Goal: Navigation & Orientation: Find specific page/section

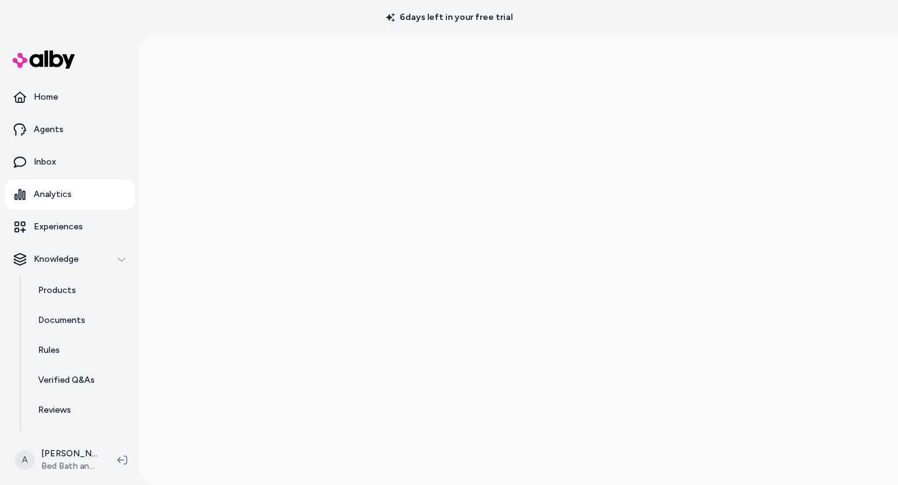
scroll to position [35, 0]
click at [84, 466] on html "6 days left in your free trial Home Agents Inbox Analytics Experiences Knowledg…" at bounding box center [449, 242] width 898 height 485
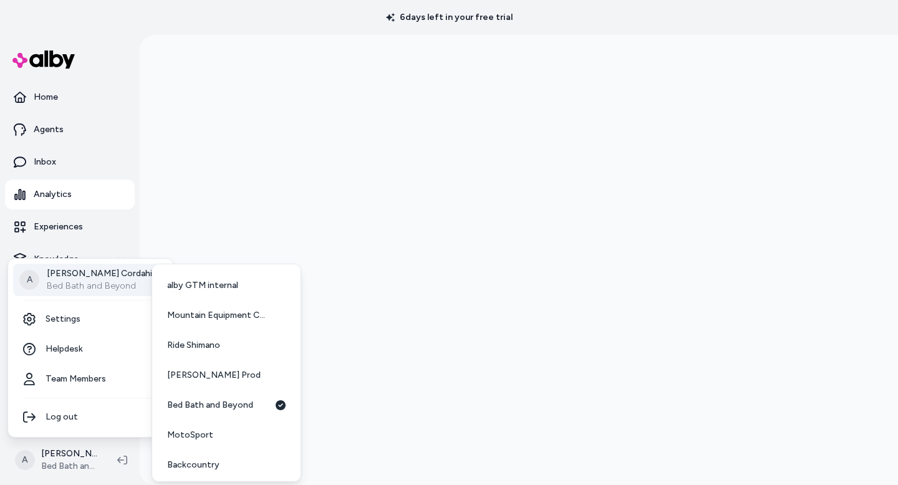
scroll to position [92, 0]
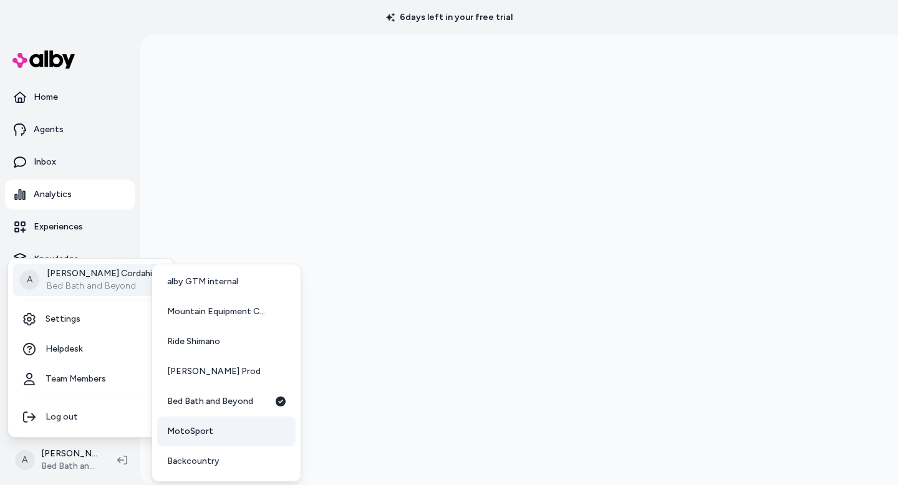
click at [197, 432] on span "MotoSport" at bounding box center [190, 431] width 46 height 12
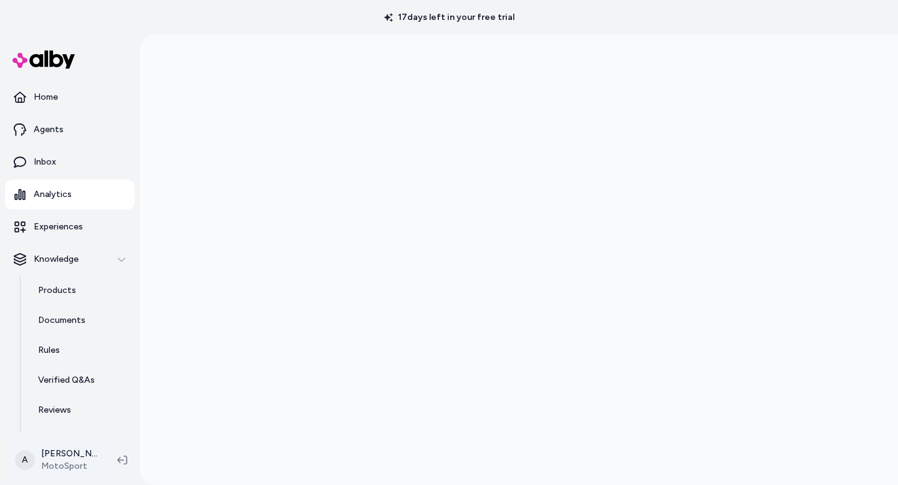
click at [75, 458] on html "17 days left in your free trial Home Agents Inbox Analytics Experiences Knowled…" at bounding box center [449, 242] width 898 height 485
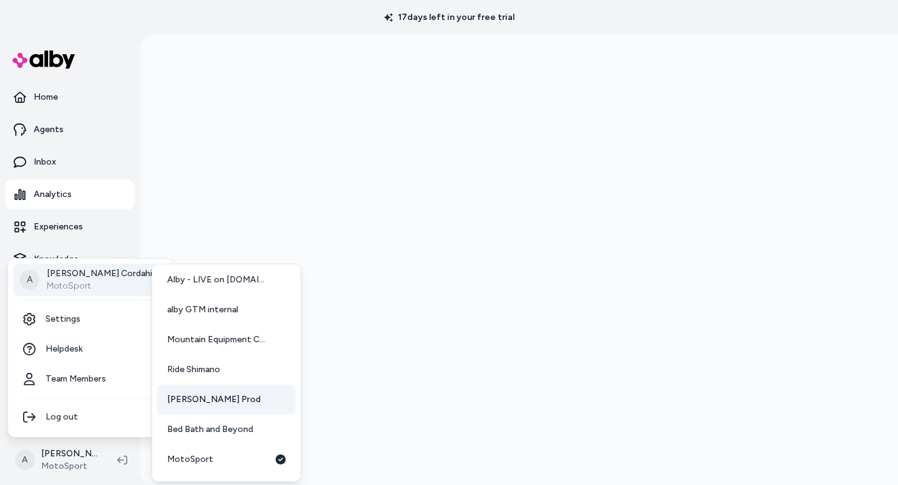
scroll to position [66, 0]
click at [200, 424] on span "Bed Bath and Beyond" at bounding box center [210, 428] width 86 height 12
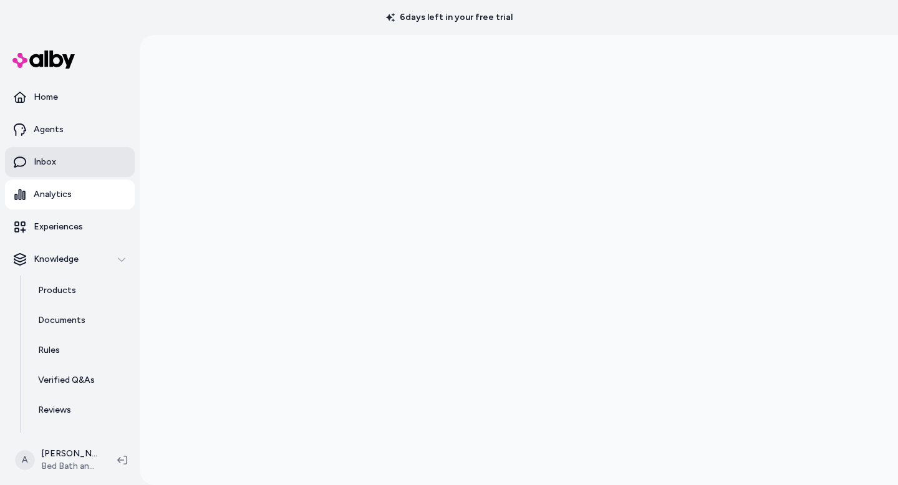
click at [73, 171] on link "Inbox" at bounding box center [70, 162] width 130 height 30
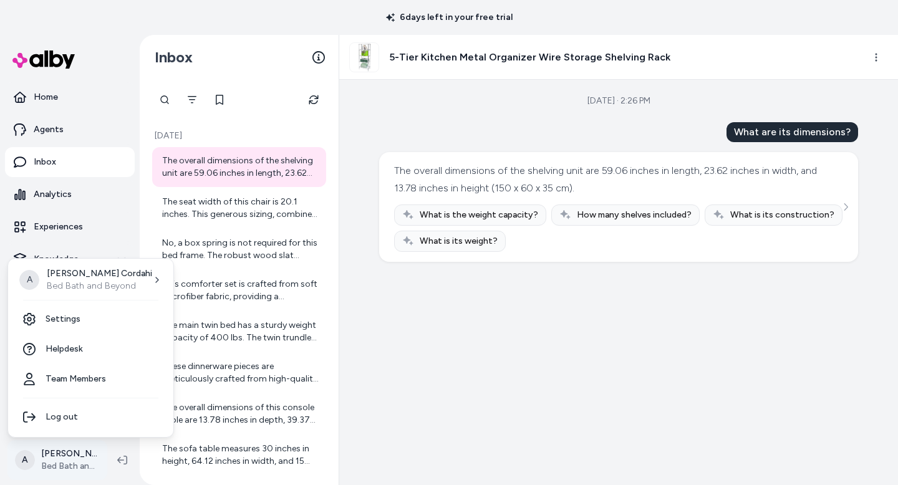
click at [41, 456] on html "6 days left in your free trial Home Agents Inbox Analytics Experiences Knowledg…" at bounding box center [449, 242] width 898 height 485
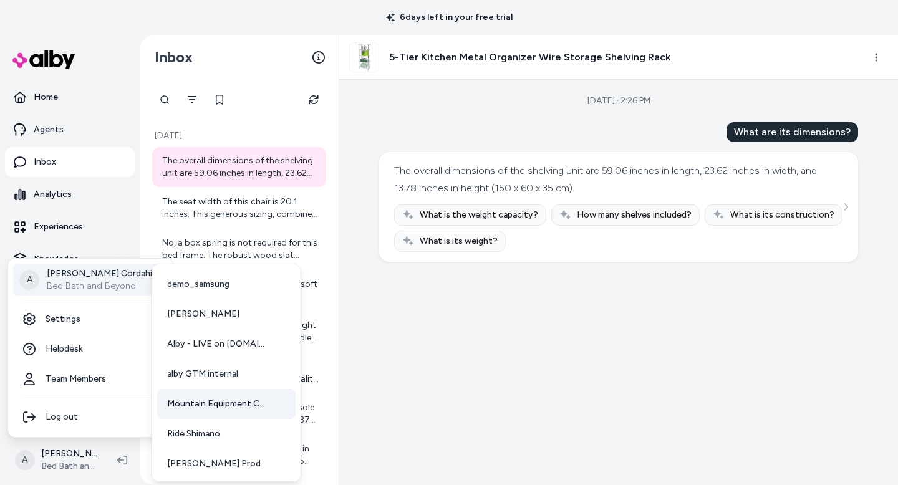
scroll to position [92, 0]
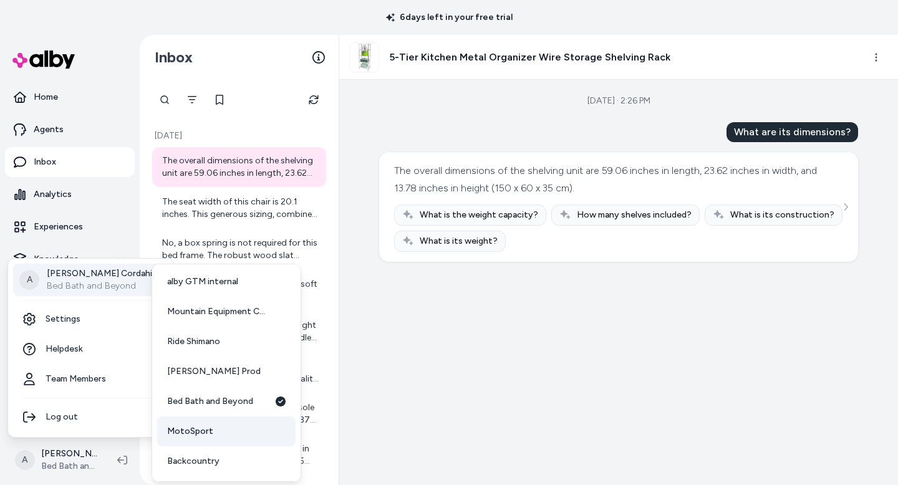
click at [203, 434] on span "MotoSport" at bounding box center [190, 431] width 46 height 12
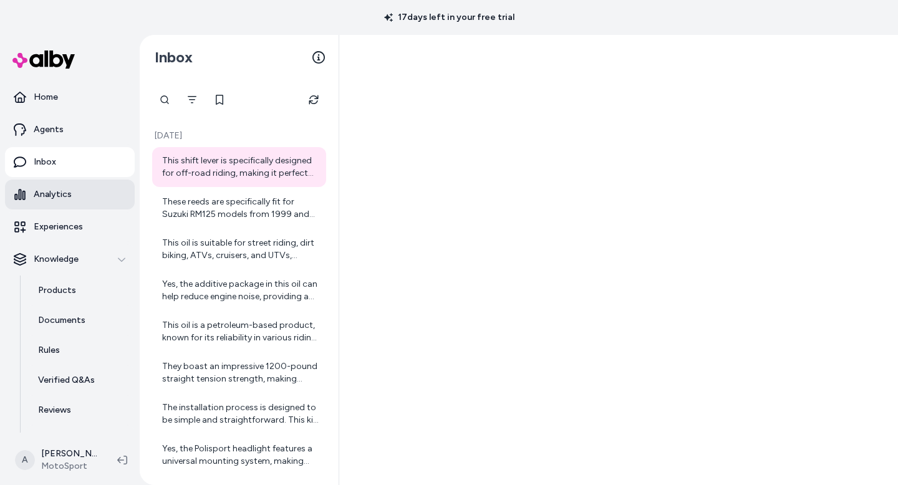
click at [51, 192] on p "Analytics" at bounding box center [53, 194] width 38 height 12
